Goal: Transaction & Acquisition: Book appointment/travel/reservation

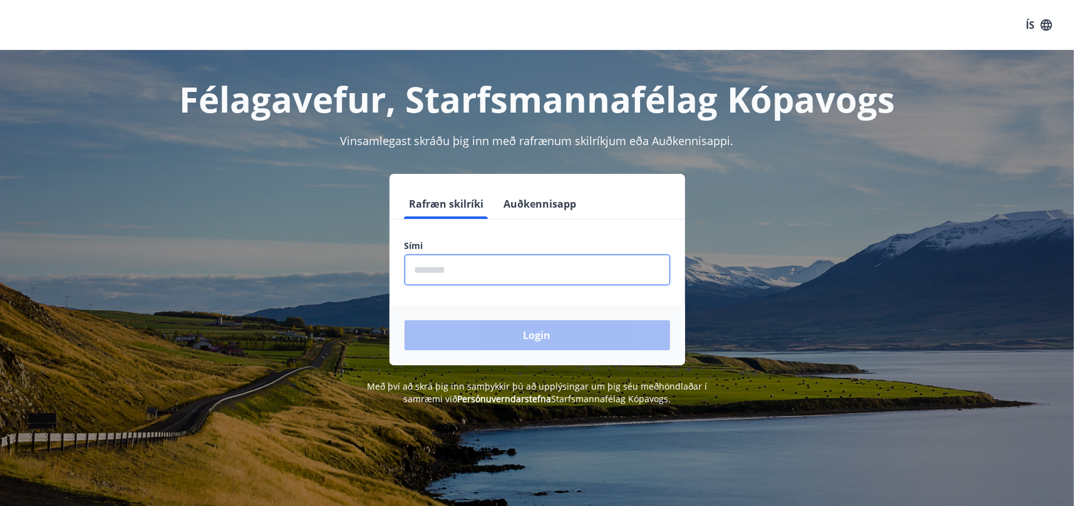
click at [434, 269] on input "phone" at bounding box center [536, 270] width 265 height 31
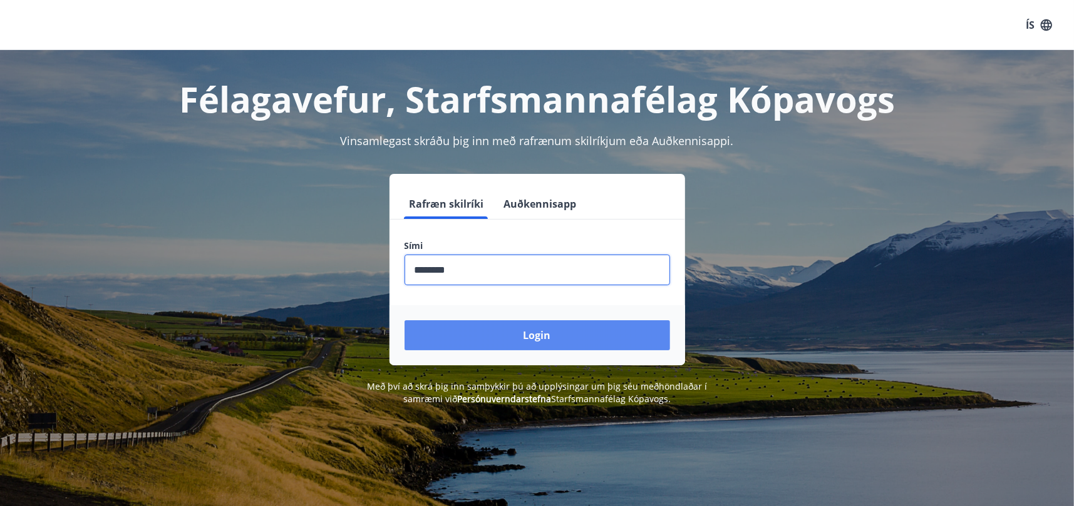
type input "********"
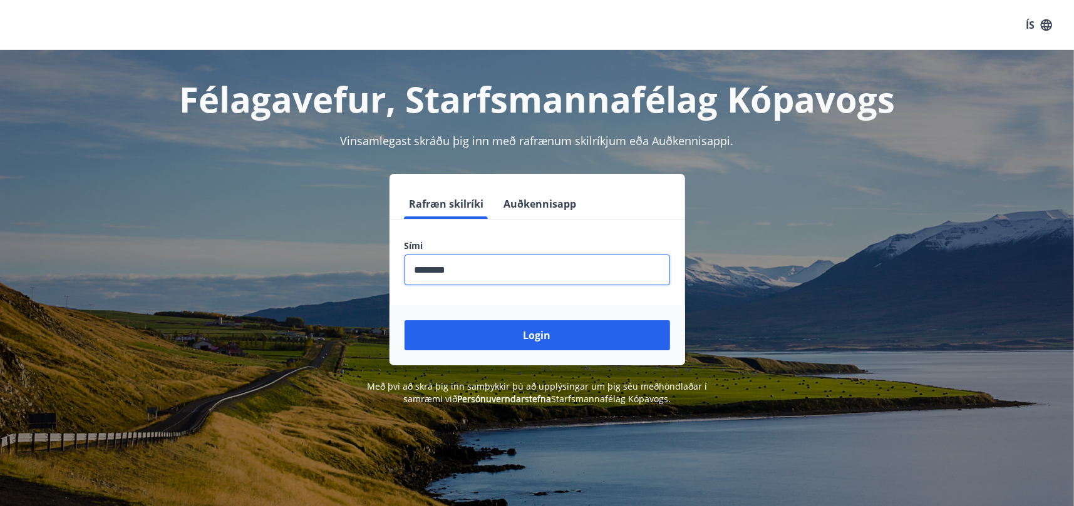
drag, startPoint x: 542, startPoint y: 337, endPoint x: 548, endPoint y: 347, distance: 11.3
click at [547, 348] on button "Login" at bounding box center [536, 336] width 265 height 30
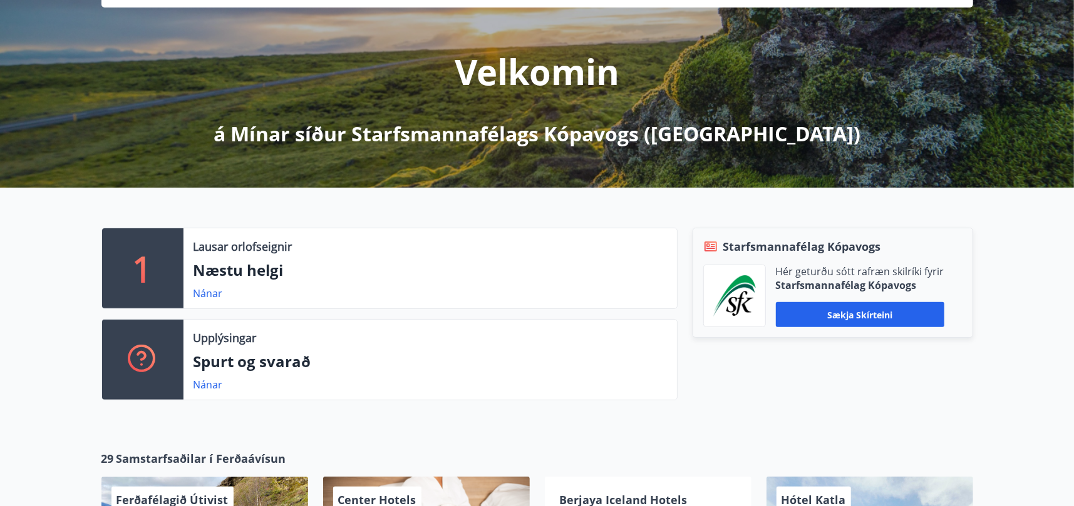
scroll to position [125, 0]
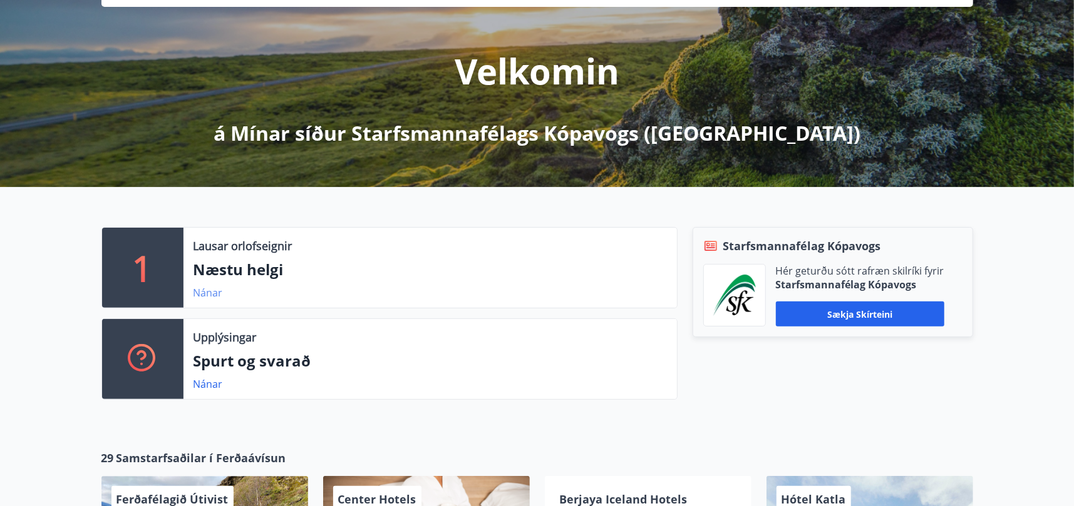
click at [205, 290] on link "Nánar" at bounding box center [207, 293] width 29 height 14
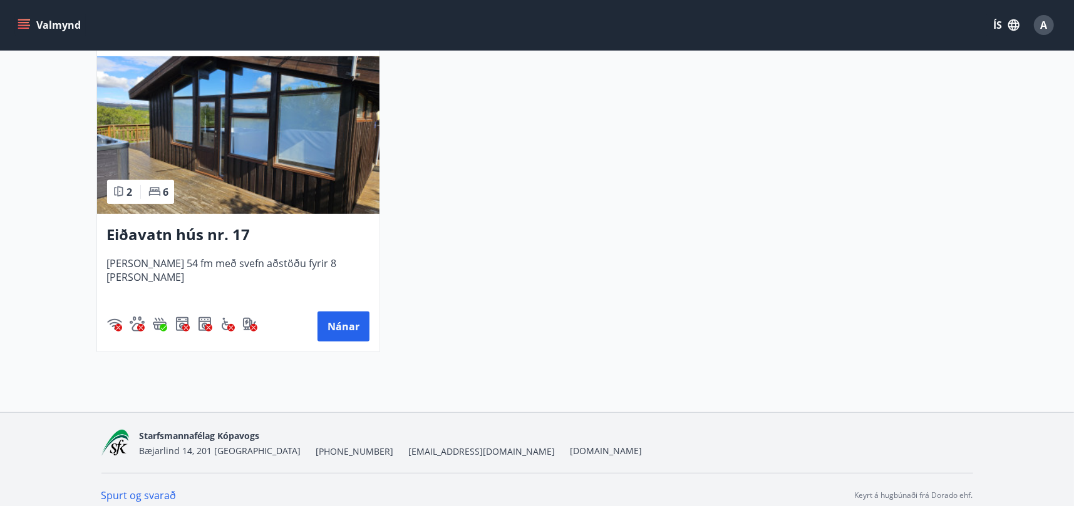
scroll to position [300, 0]
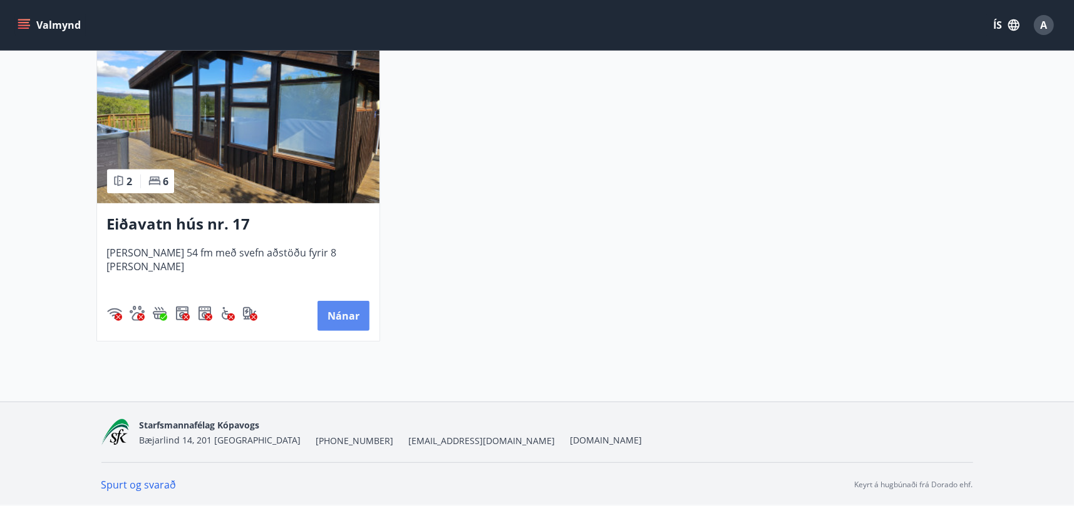
click at [351, 321] on button "Nánar" at bounding box center [343, 316] width 52 height 30
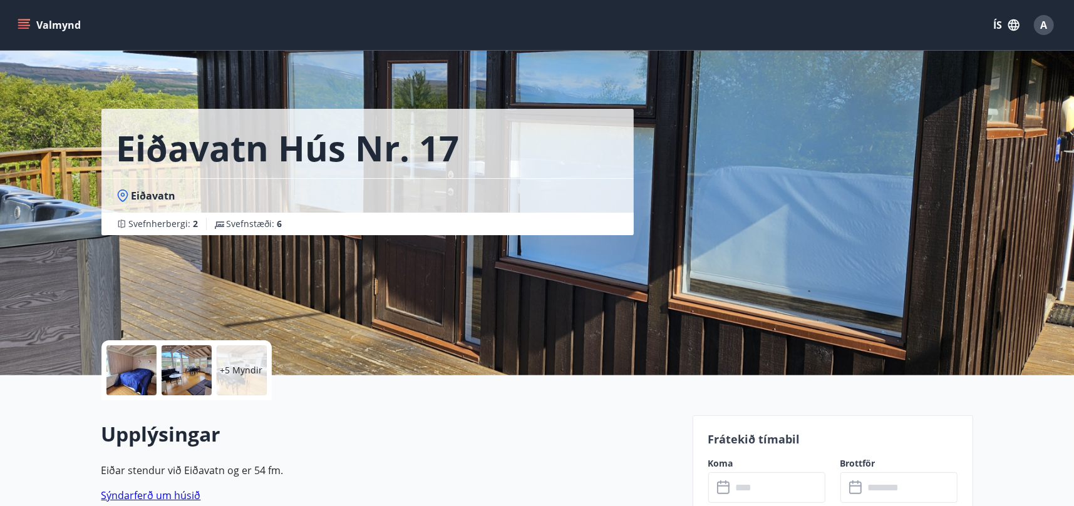
click at [148, 370] on div at bounding box center [131, 371] width 50 height 50
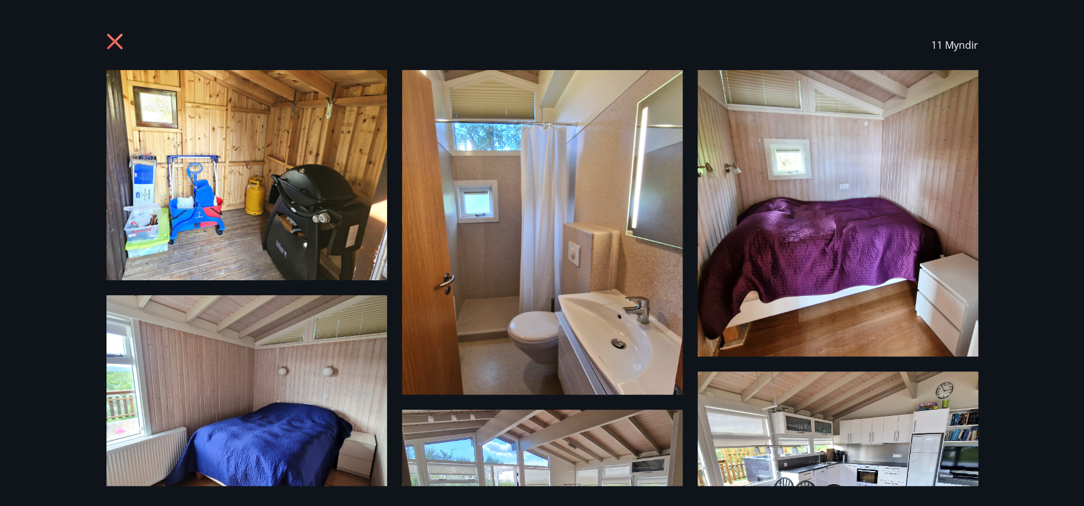
click at [116, 39] on icon at bounding box center [114, 42] width 16 height 16
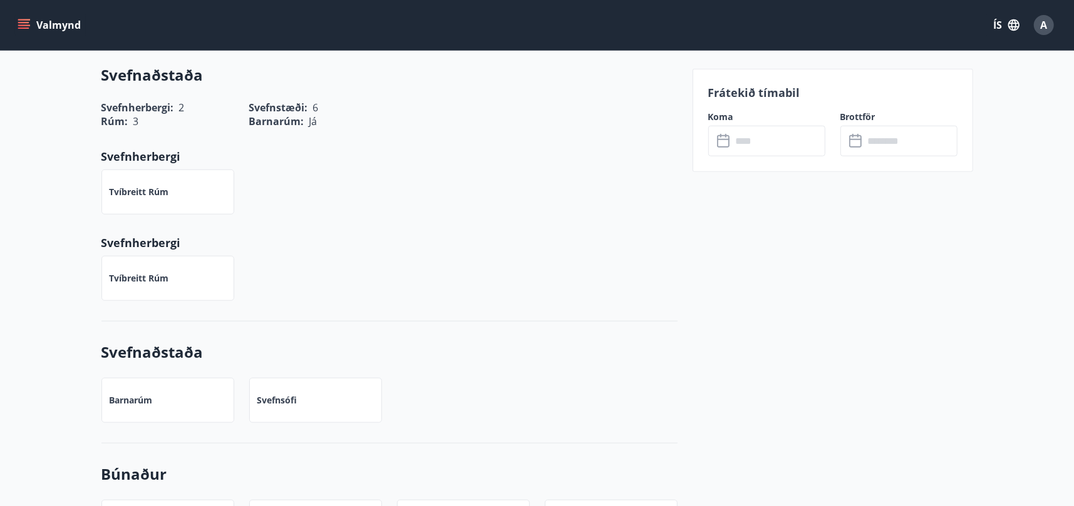
scroll to position [626, 0]
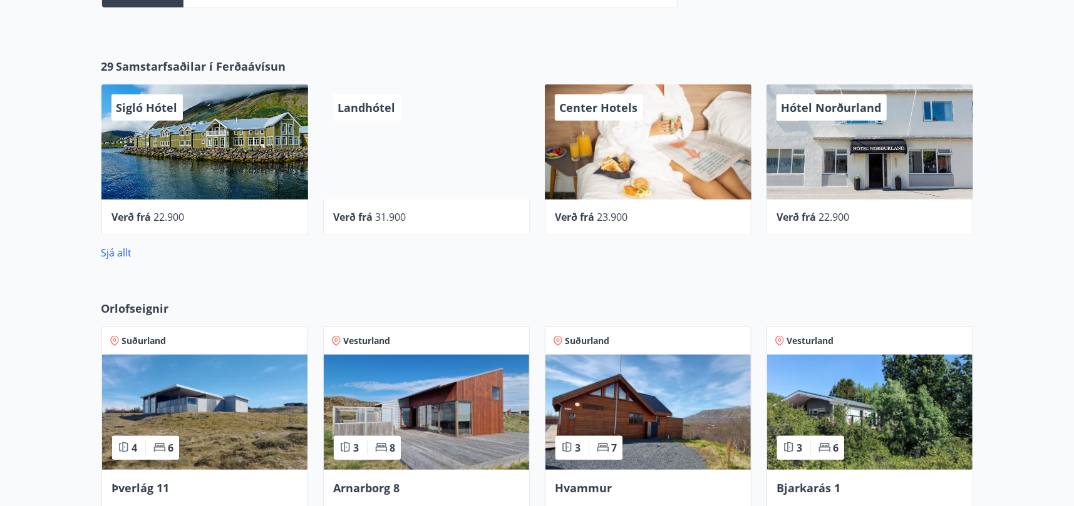
scroll to position [478, 0]
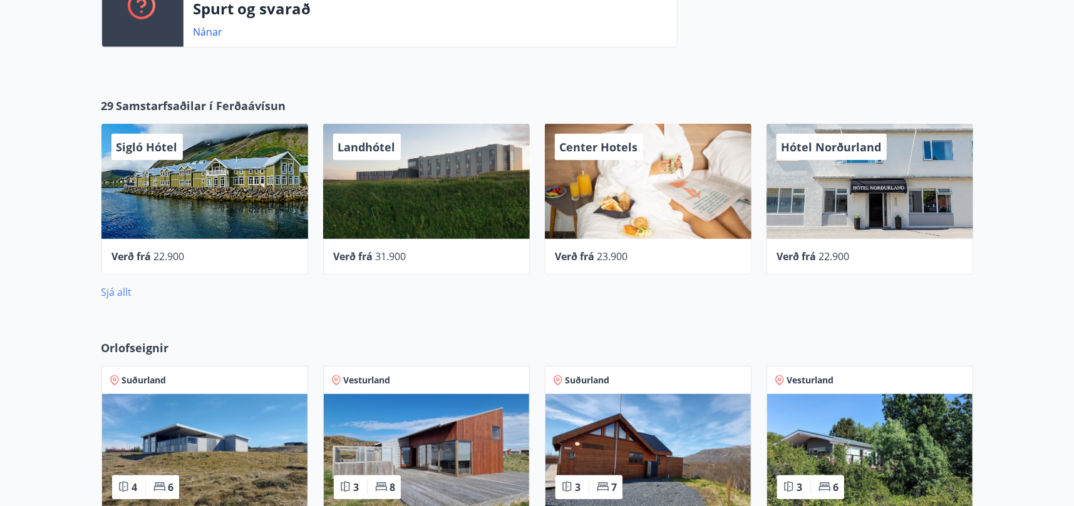
click at [117, 294] on link "Sjá allt" at bounding box center [116, 292] width 31 height 14
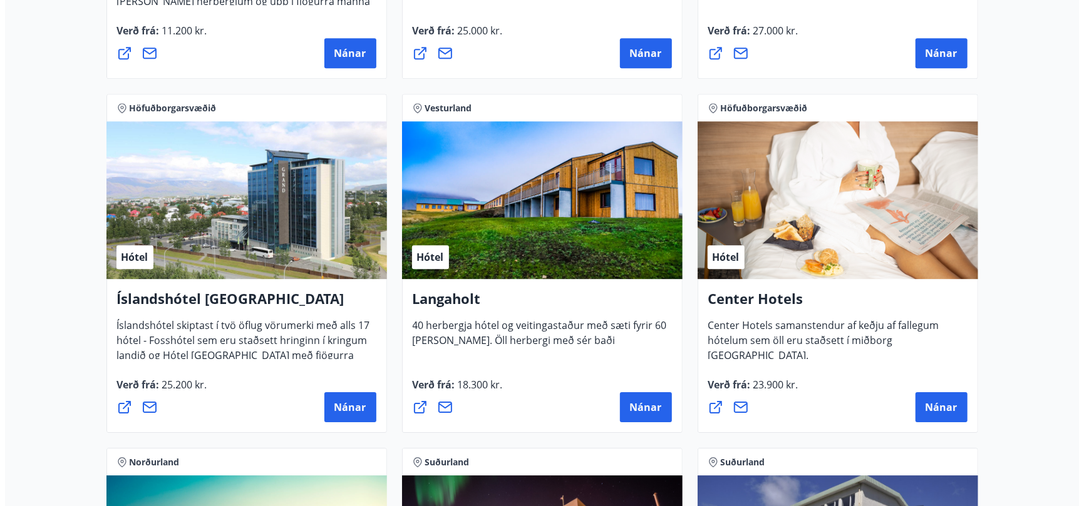
scroll to position [2629, 0]
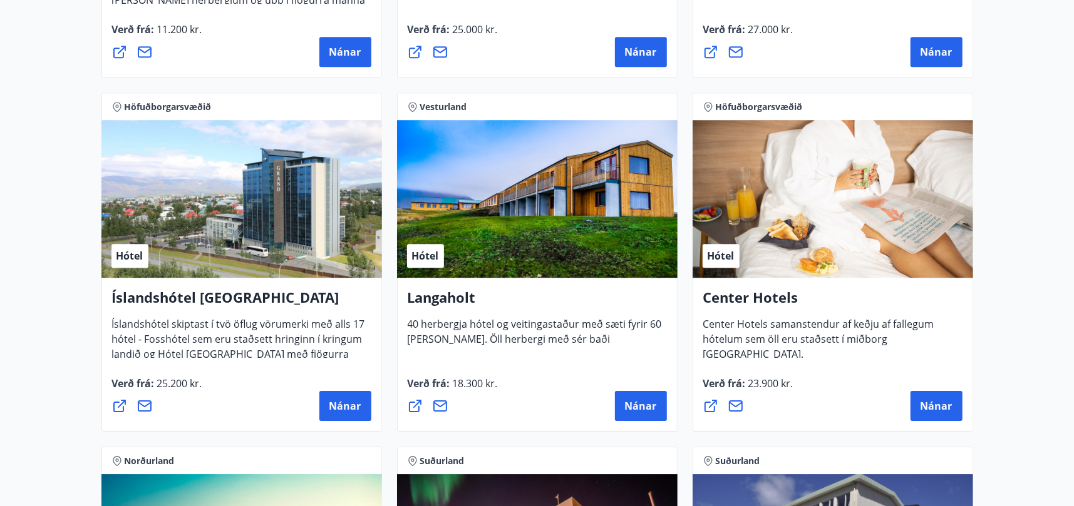
drag, startPoint x: 527, startPoint y: 277, endPoint x: 566, endPoint y: 401, distance: 129.5
drag, startPoint x: 566, startPoint y: 401, endPoint x: 538, endPoint y: 403, distance: 28.2
click at [538, 403] on div "Nánar" at bounding box center [537, 406] width 259 height 30
click at [633, 405] on span "Nánar" at bounding box center [641, 406] width 32 height 14
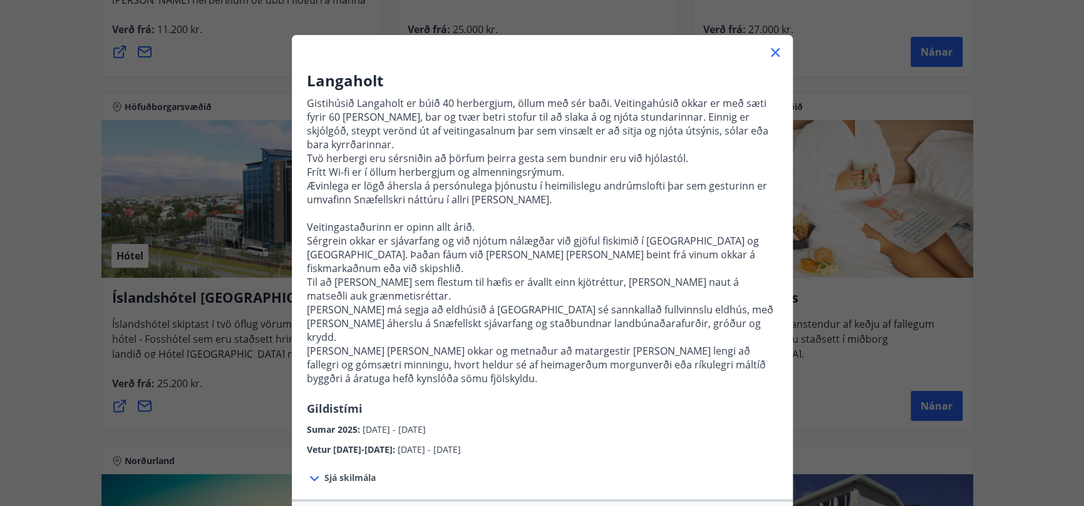
scroll to position [63, 0]
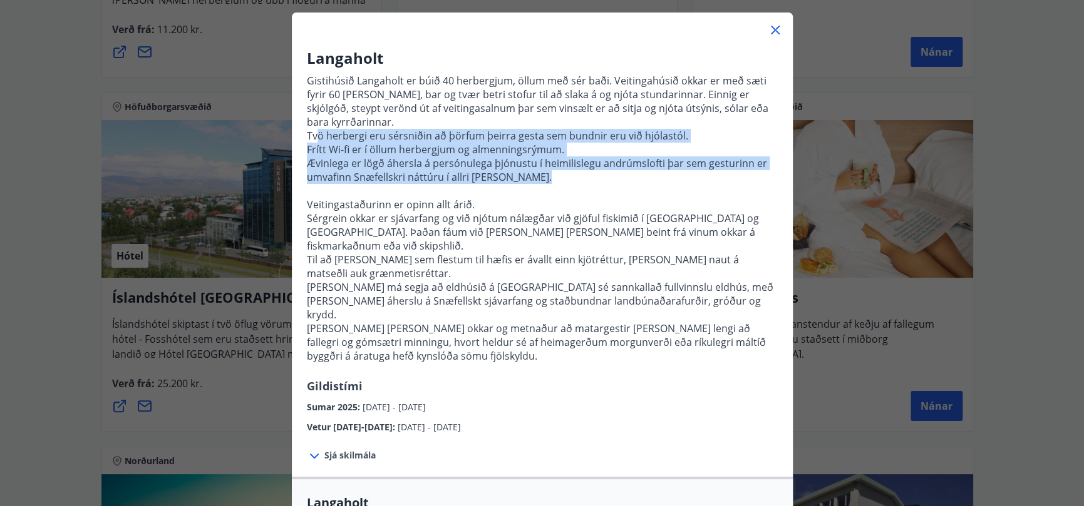
drag, startPoint x: 322, startPoint y: 123, endPoint x: 442, endPoint y: 173, distance: 130.2
click at [442, 173] on p "Gistihúsið Langaholt er búið 40 herbergjum, öllum með sér baði. Veitingahúsið o…" at bounding box center [542, 223] width 471 height 309
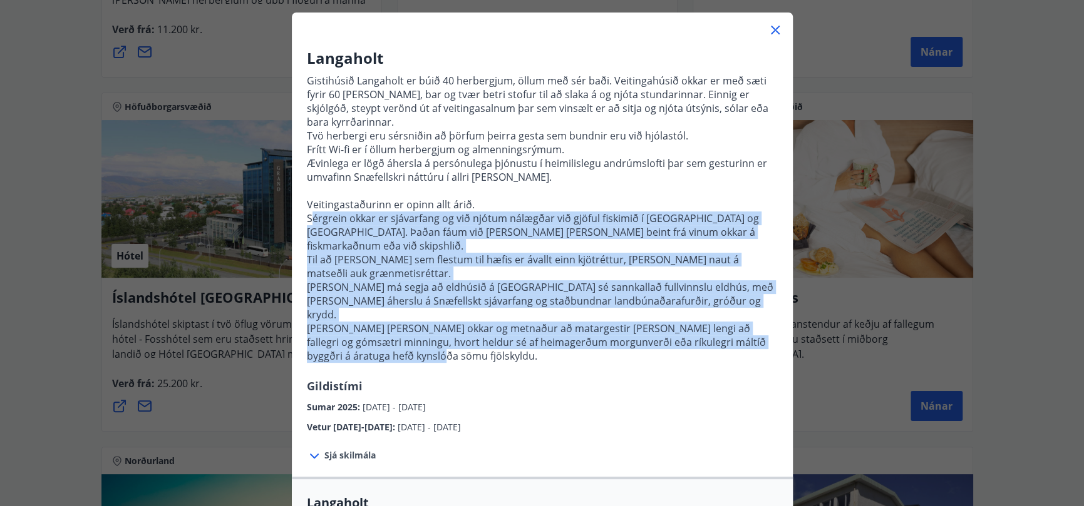
drag, startPoint x: 306, startPoint y: 207, endPoint x: 498, endPoint y: 337, distance: 232.2
click at [455, 323] on p "Gistihúsið Langaholt er búið 40 herbergjum, öllum með sér baði. Veitingahúsið o…" at bounding box center [542, 223] width 471 height 309
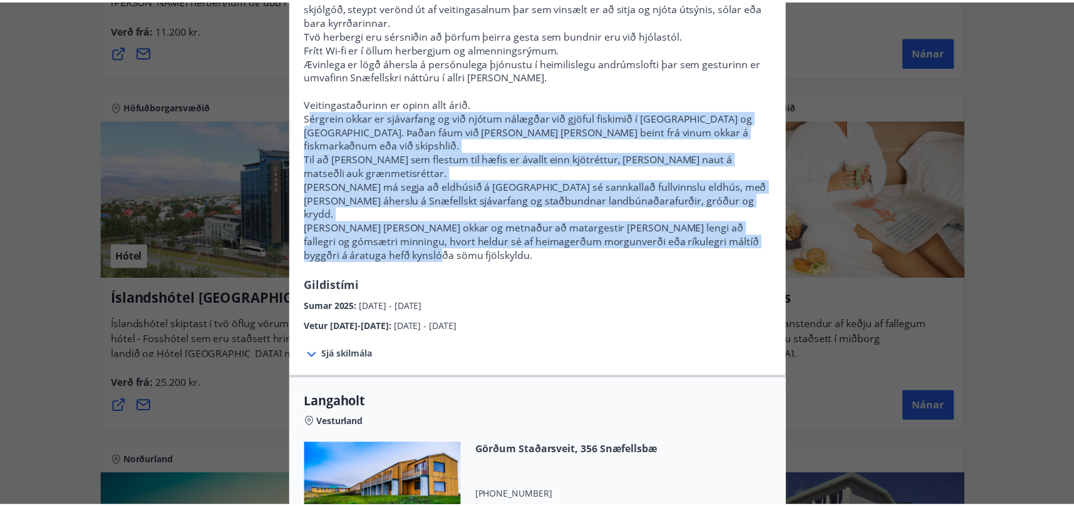
scroll to position [0, 0]
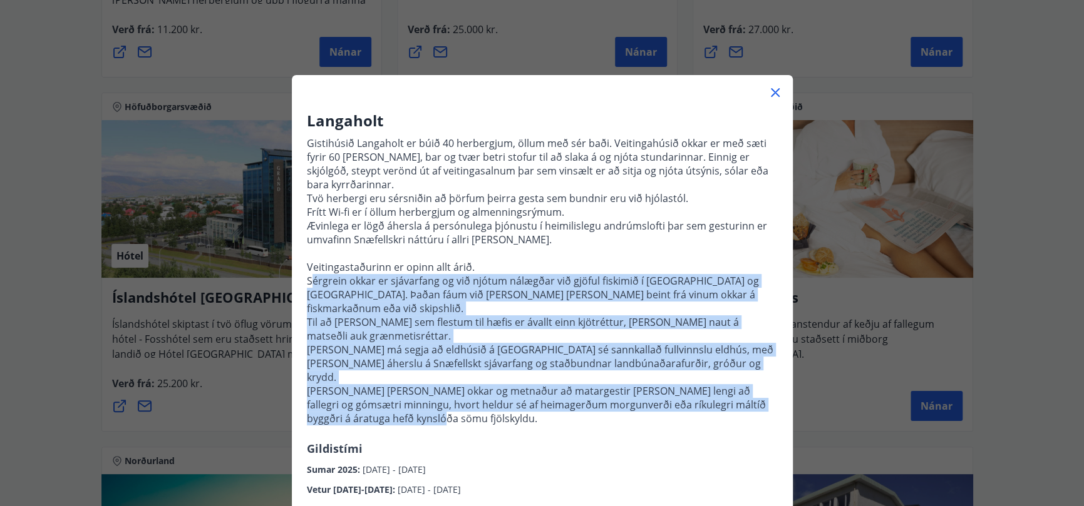
click at [775, 88] on icon at bounding box center [775, 92] width 15 height 15
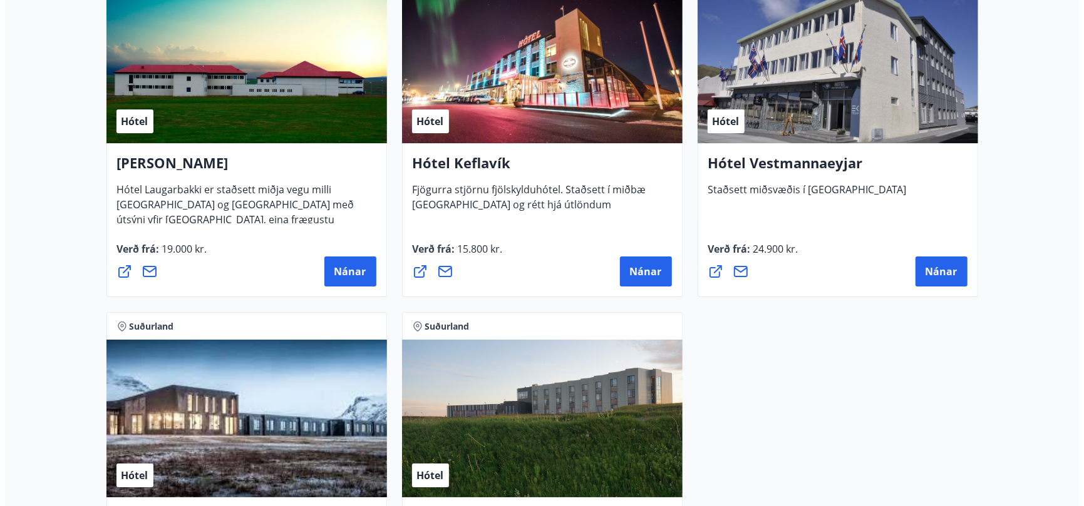
scroll to position [3005, 0]
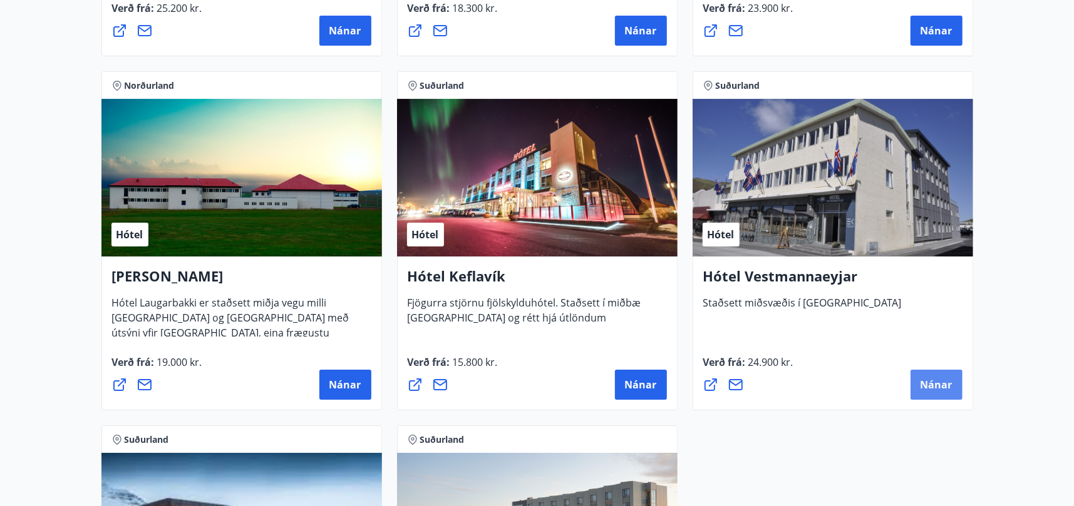
click at [939, 384] on span "Nánar" at bounding box center [936, 385] width 32 height 14
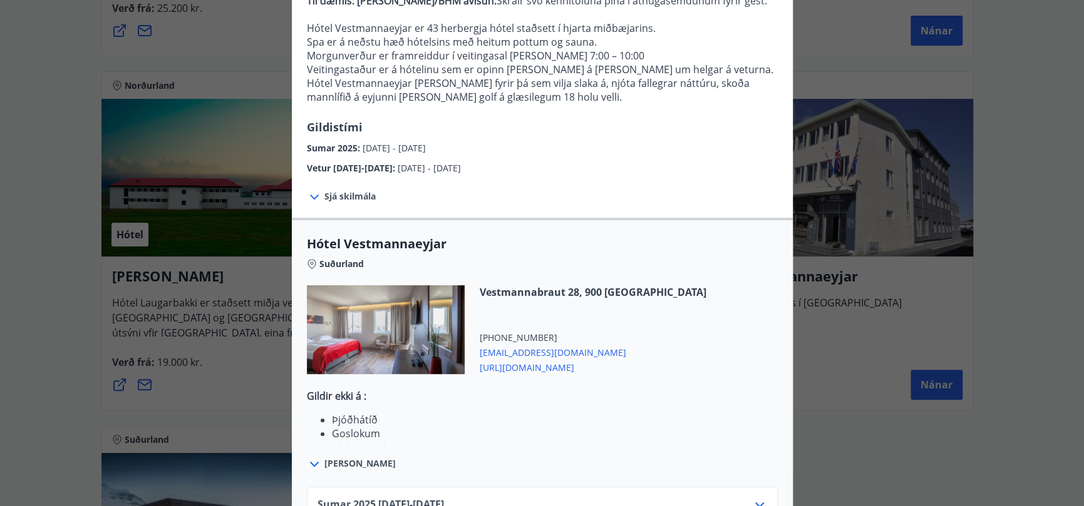
scroll to position [275, 0]
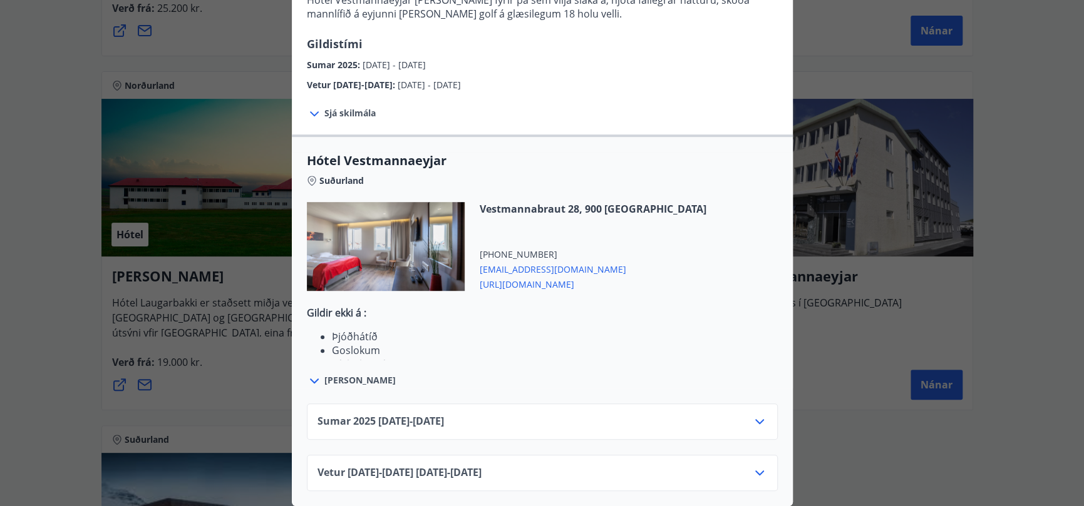
click at [309, 374] on icon at bounding box center [314, 381] width 15 height 15
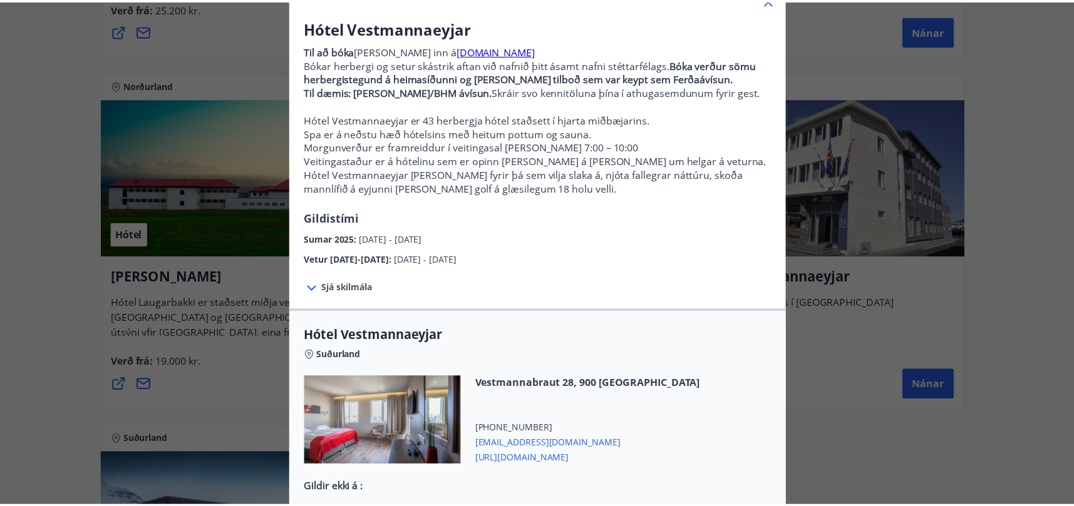
scroll to position [88, 0]
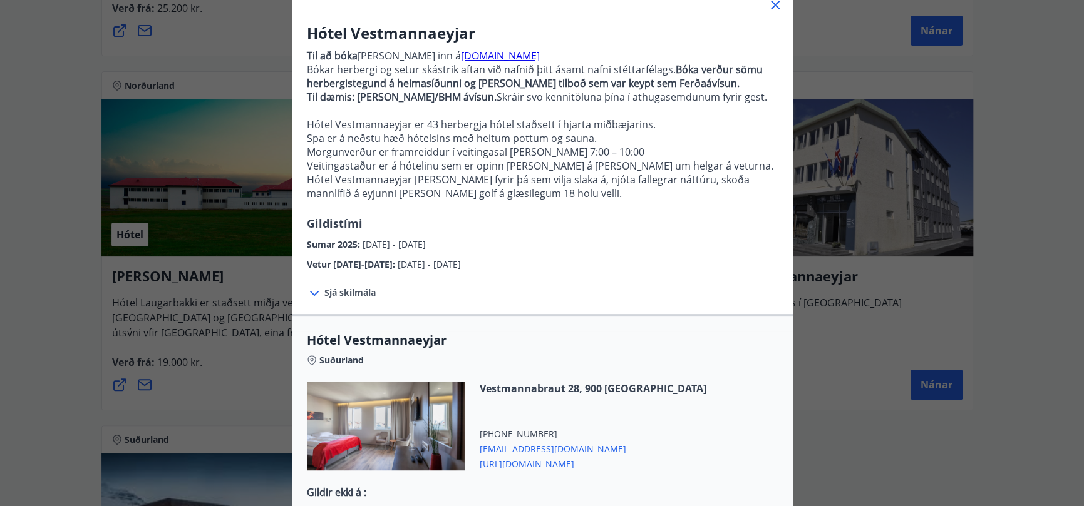
click at [770, 4] on icon at bounding box center [775, 4] width 15 height 15
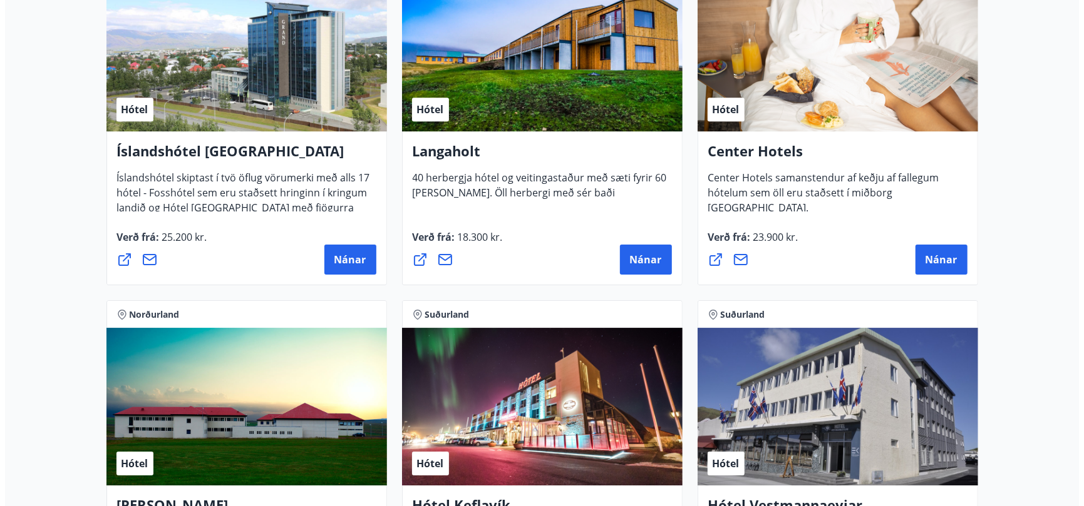
scroll to position [2755, 0]
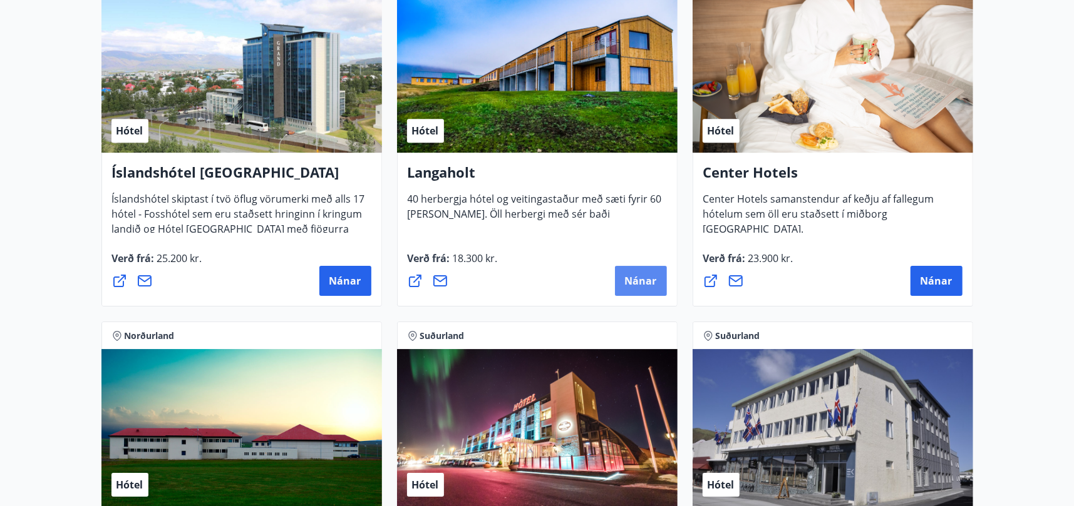
click at [631, 281] on span "Nánar" at bounding box center [641, 281] width 32 height 14
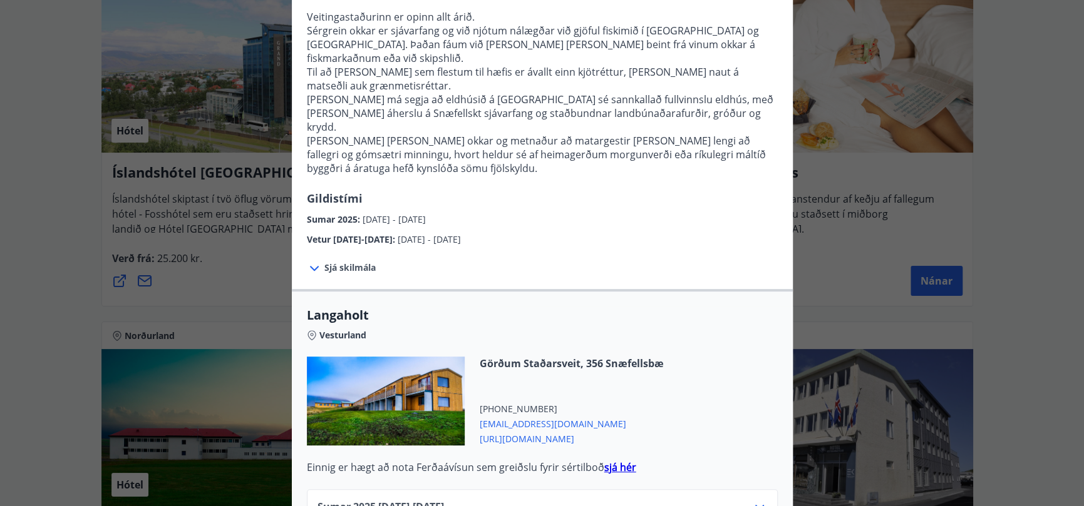
scroll to position [304, 0]
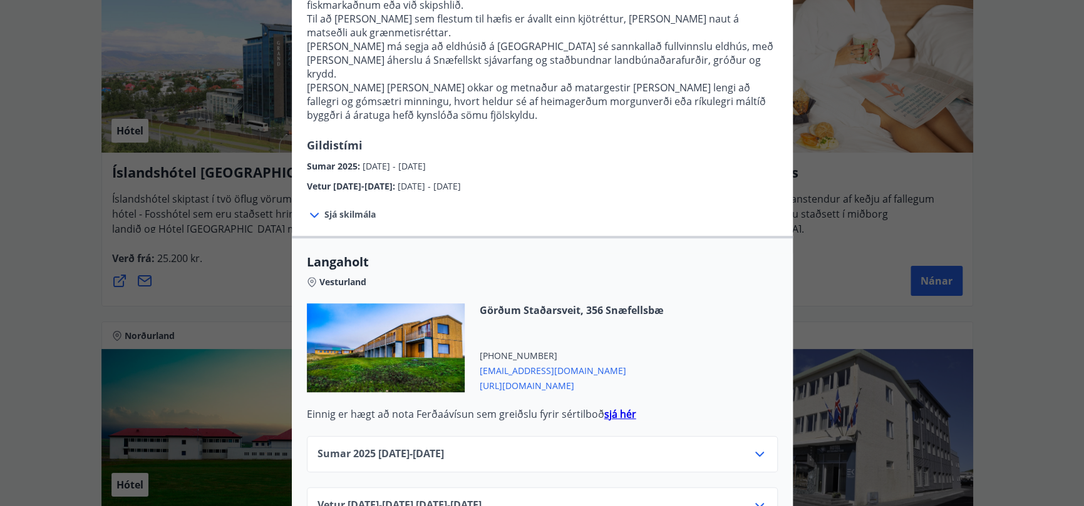
click at [614, 408] on strong "sjá hér" at bounding box center [620, 415] width 32 height 14
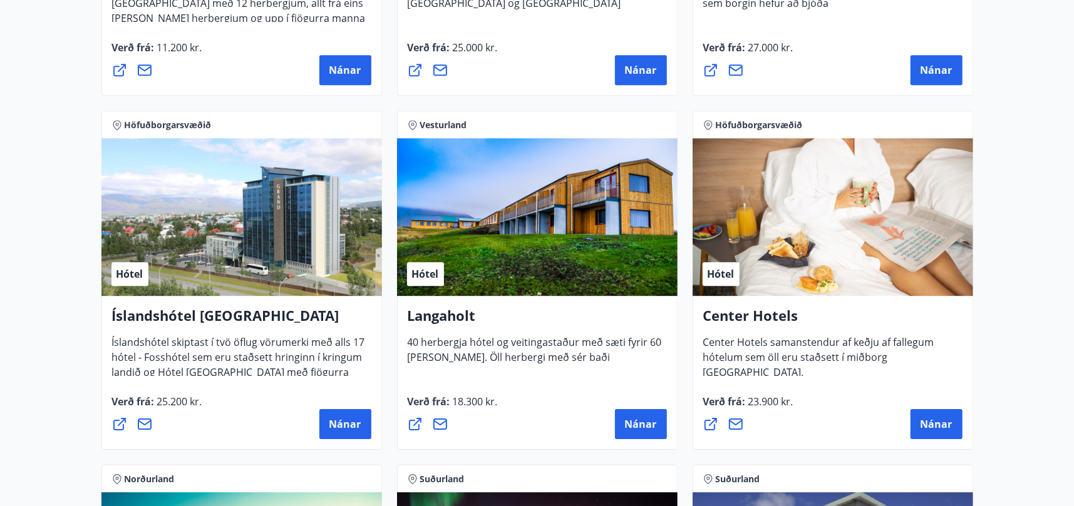
scroll to position [2629, 0]
